Goal: Transaction & Acquisition: Purchase product/service

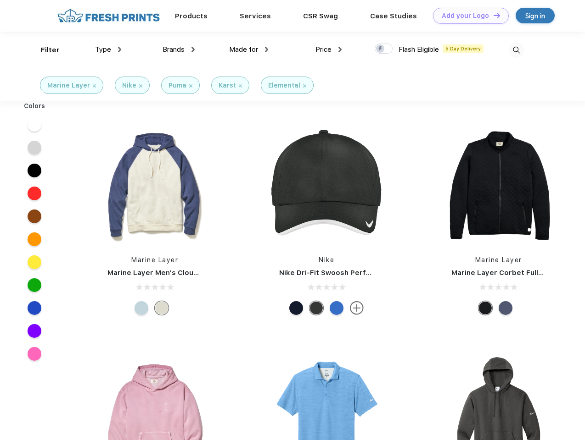
click at [467, 16] on link "Add your Logo Design Tool" at bounding box center [471, 16] width 76 height 16
click at [0, 0] on div "Design Tool" at bounding box center [0, 0] width 0 height 0
click at [492, 15] on link "Add your Logo Design Tool" at bounding box center [471, 16] width 76 height 16
click at [44, 50] on div "Filter" at bounding box center [50, 50] width 19 height 11
click at [108, 50] on span "Type" at bounding box center [103, 49] width 16 height 8
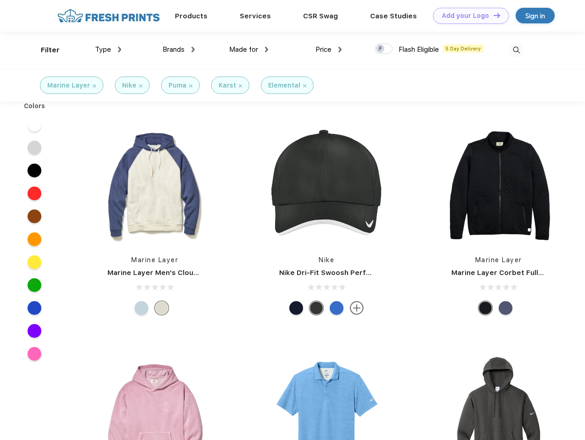
click at [178, 50] on span "Brands" at bounding box center [173, 49] width 22 height 8
click at [249, 50] on span "Made for" at bounding box center [243, 49] width 29 height 8
click at [329, 50] on span "Price" at bounding box center [323, 49] width 16 height 8
click at [384, 49] on div at bounding box center [383, 49] width 18 height 10
click at [380, 49] on input "checkbox" at bounding box center [377, 46] width 6 height 6
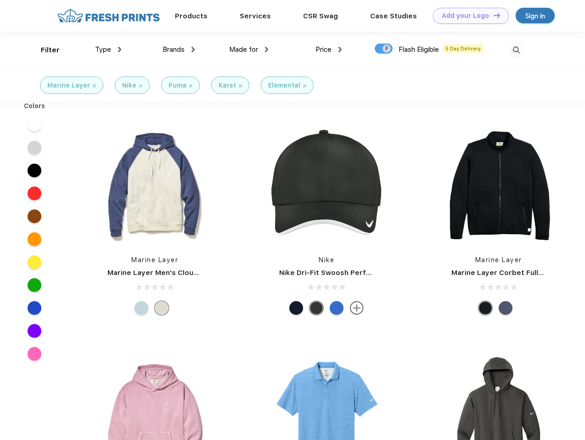
click at [516, 50] on img at bounding box center [515, 50] width 15 height 15
